Goal: Transaction & Acquisition: Download file/media

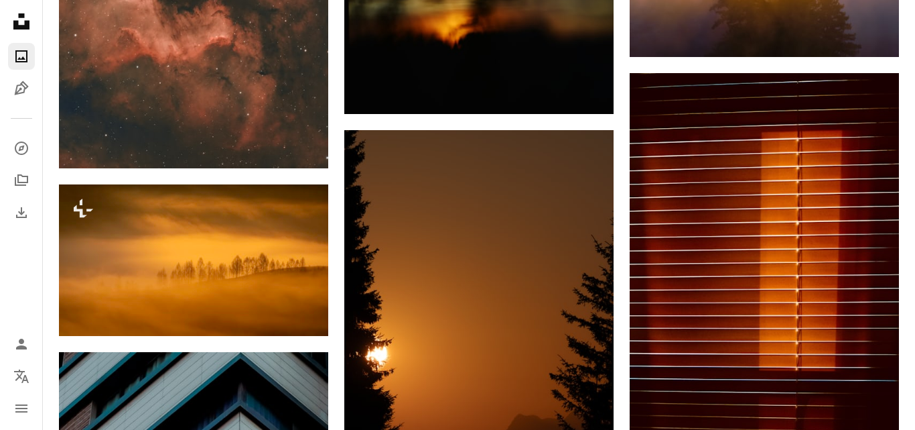
scroll to position [5168, 0]
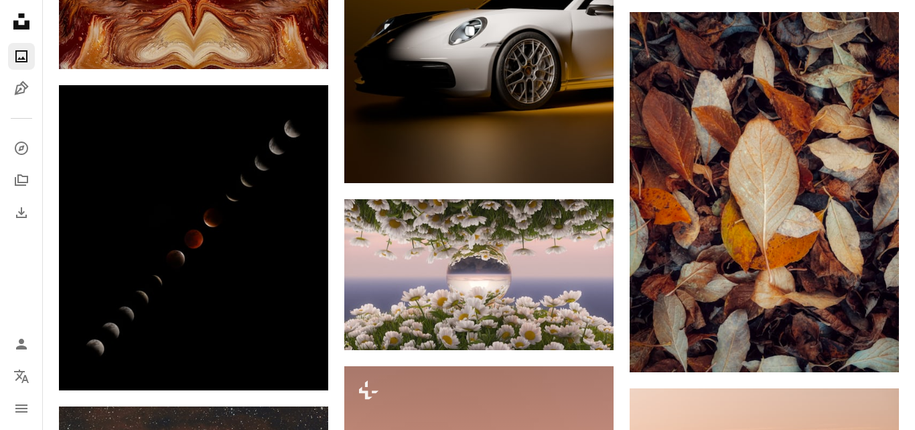
scroll to position [7445, 0]
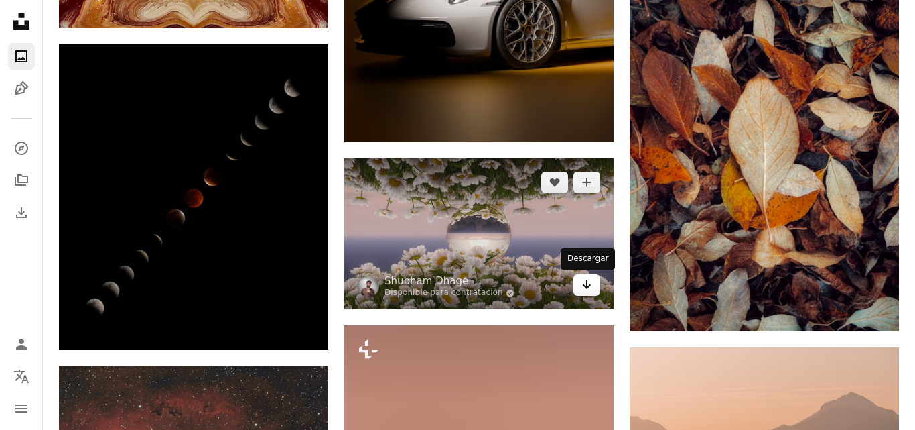
click at [590, 287] on icon "Arrow pointing down" at bounding box center [587, 284] width 11 height 16
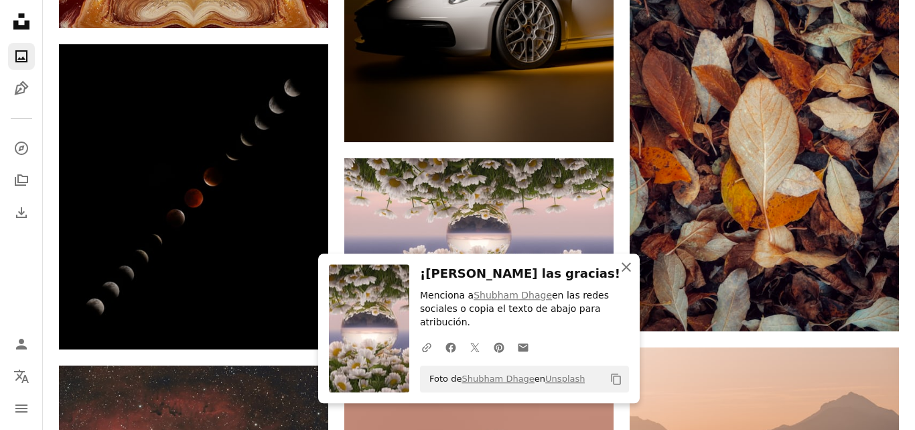
click at [631, 265] on icon "An X shape" at bounding box center [626, 267] width 16 height 16
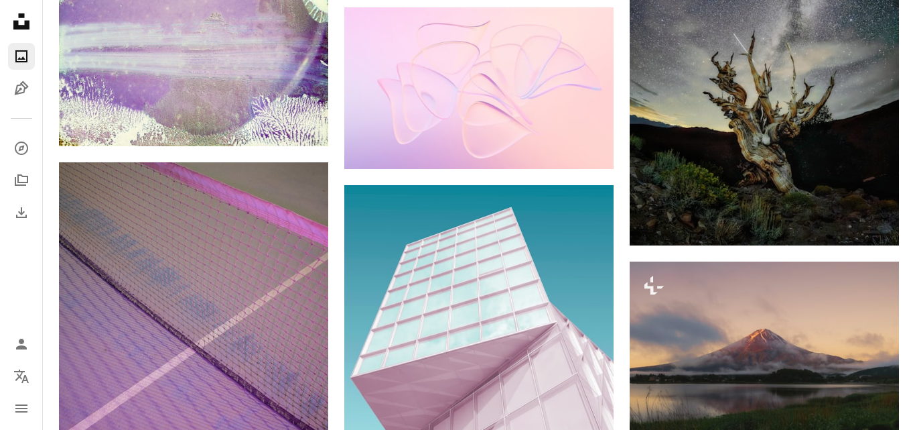
scroll to position [14121, 0]
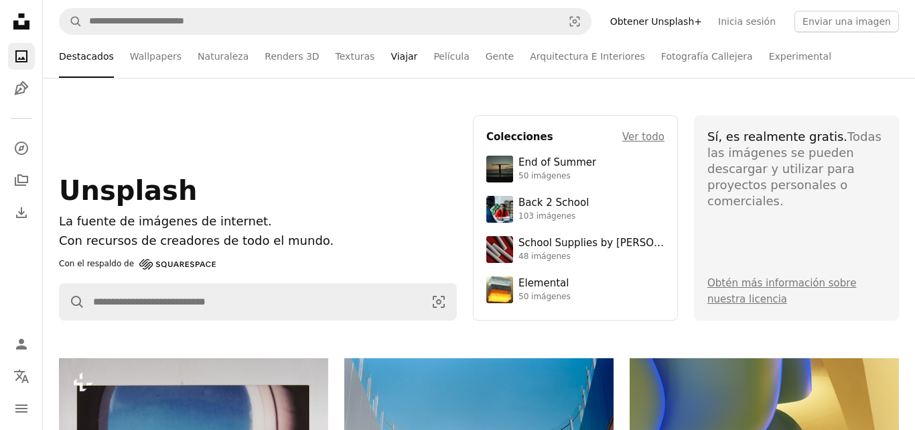
click at [401, 55] on link "Viajar" at bounding box center [404, 56] width 27 height 43
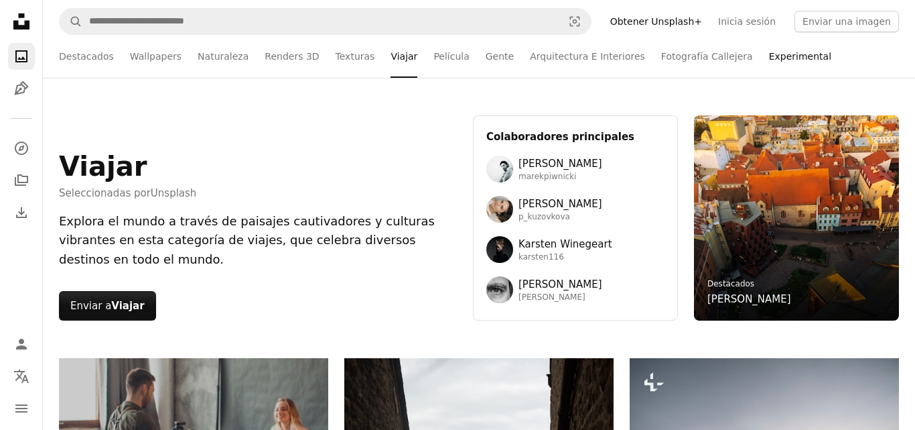
click at [790, 59] on link "Experimental" at bounding box center [800, 56] width 62 height 43
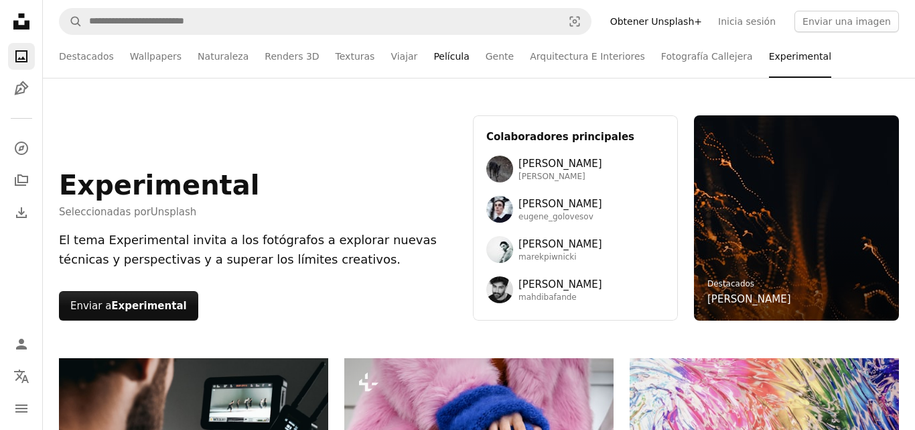
click at [434, 57] on link "Película" at bounding box center [452, 56] width 36 height 43
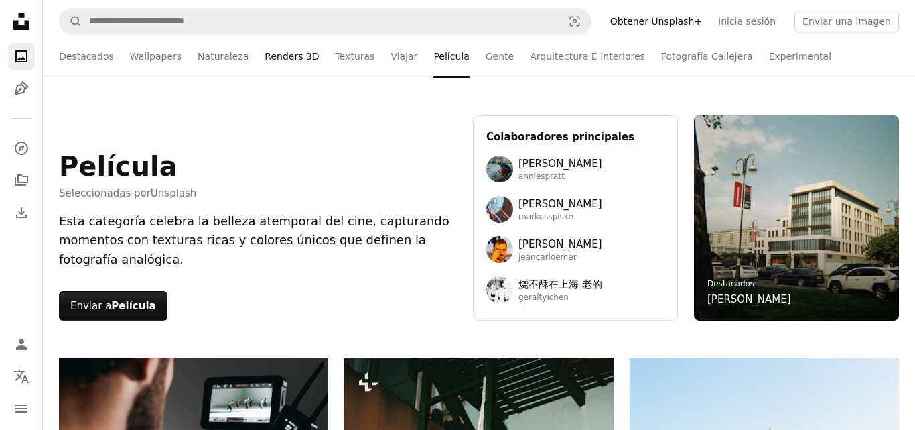
click at [285, 66] on link "Renders 3D" at bounding box center [292, 56] width 54 height 43
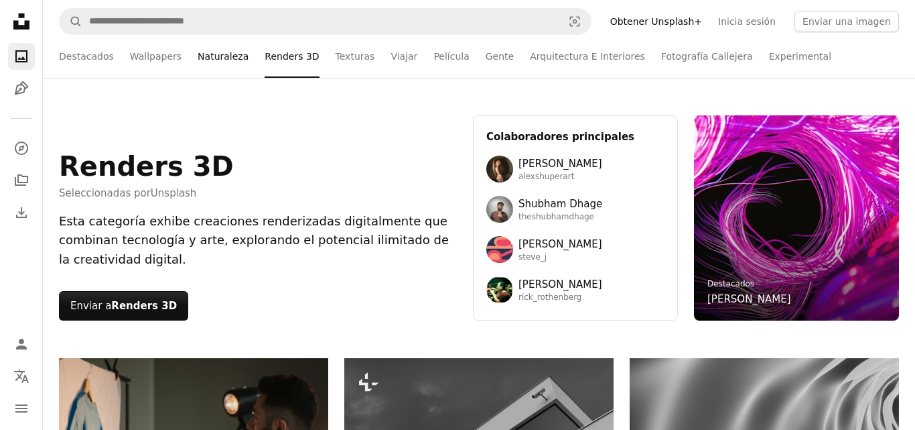
click at [217, 58] on link "Naturaleza" at bounding box center [223, 56] width 51 height 43
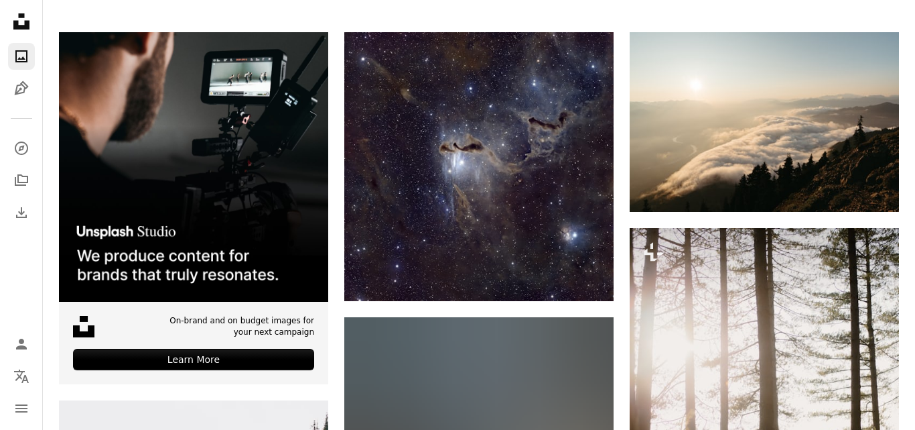
scroll to position [330, 0]
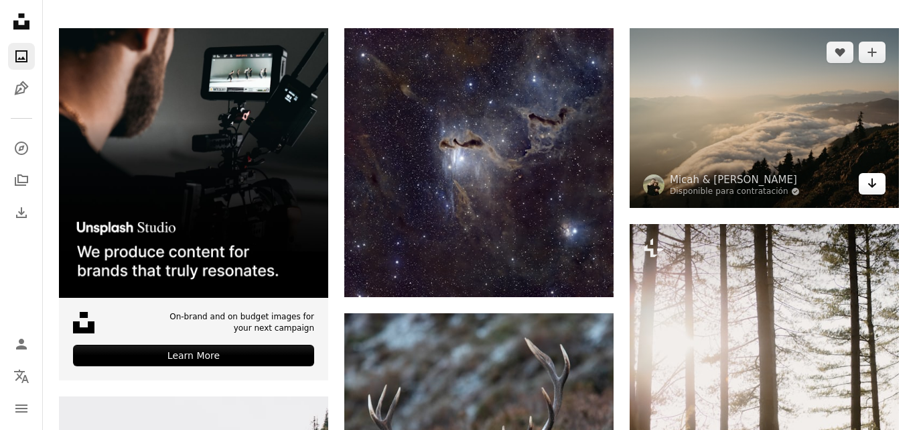
click at [873, 186] on icon "Descargar" at bounding box center [872, 182] width 9 height 9
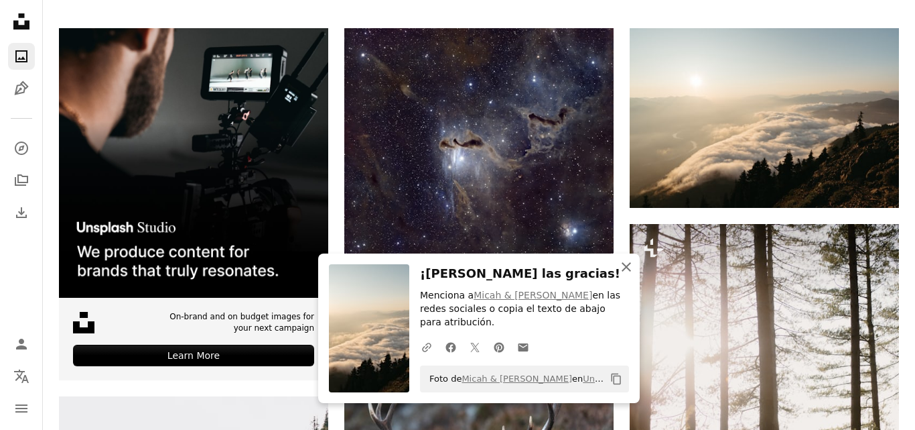
click at [635, 265] on button "An X shape Cerrar" at bounding box center [626, 266] width 27 height 27
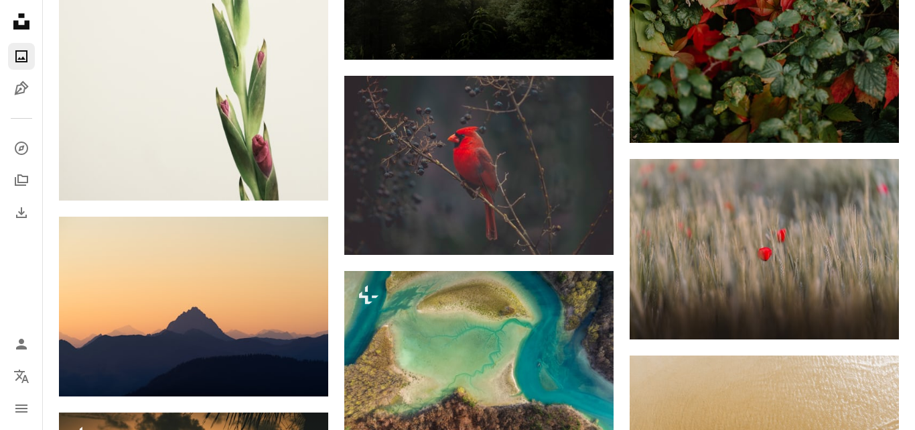
scroll to position [2187, 0]
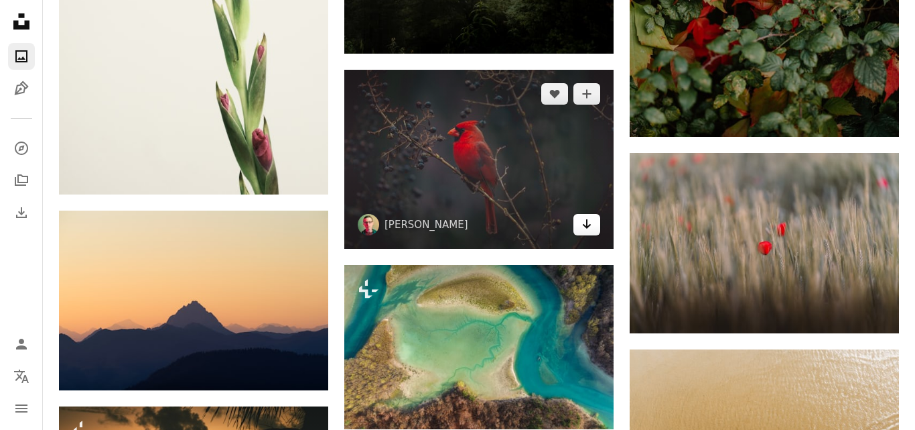
click at [596, 226] on link "Arrow pointing down" at bounding box center [587, 224] width 27 height 21
